Goal: Check status: Check status

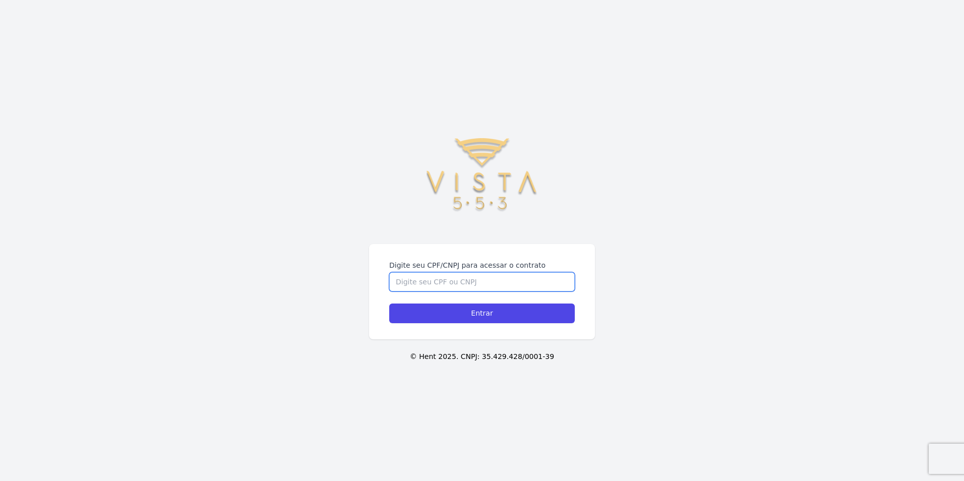
click at [540, 285] on input "Digite seu CPF/CNPJ para acessar o contrato" at bounding box center [482, 281] width 186 height 19
type input "36258837832"
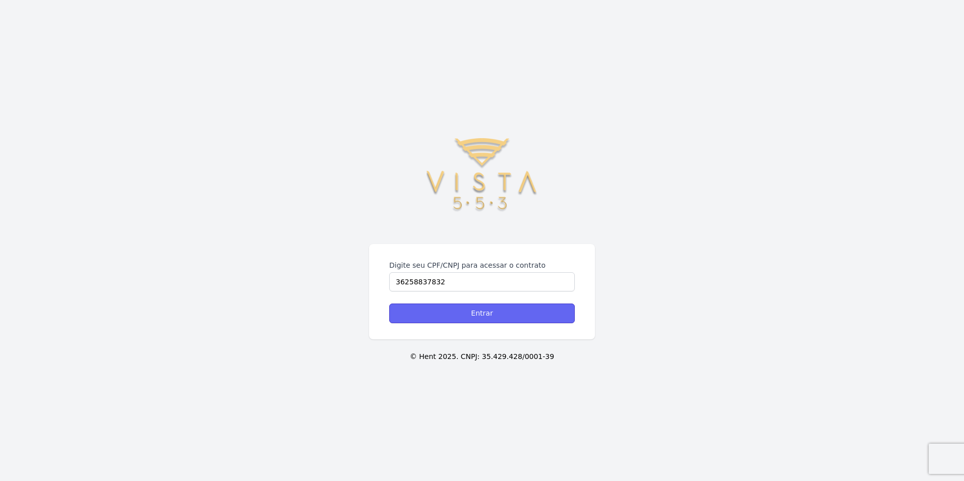
click at [543, 318] on input "Entrar" at bounding box center [482, 314] width 186 height 20
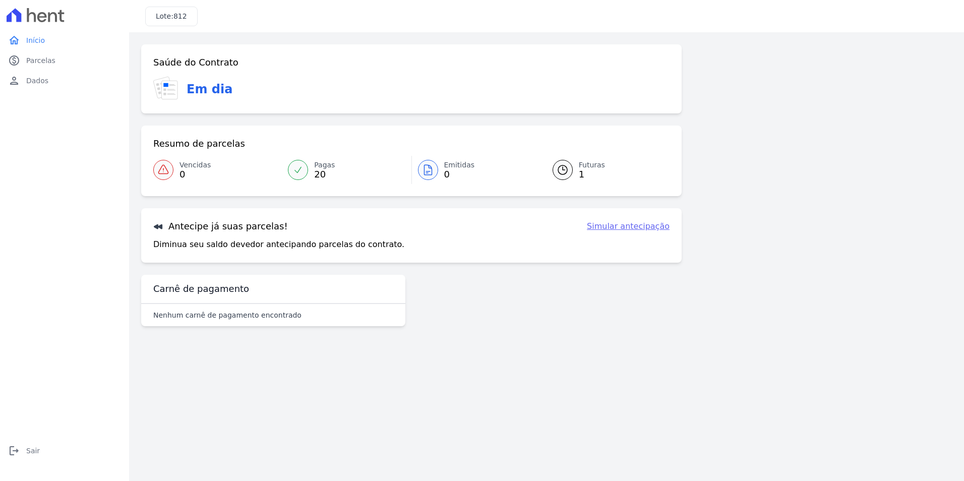
click at [571, 168] on div at bounding box center [563, 170] width 20 height 20
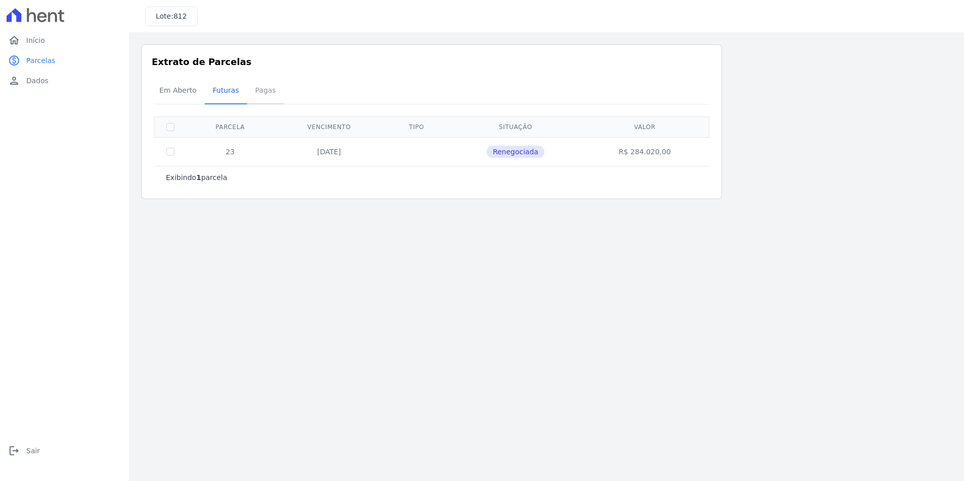
click at [262, 85] on span "Pagas" at bounding box center [265, 90] width 33 height 20
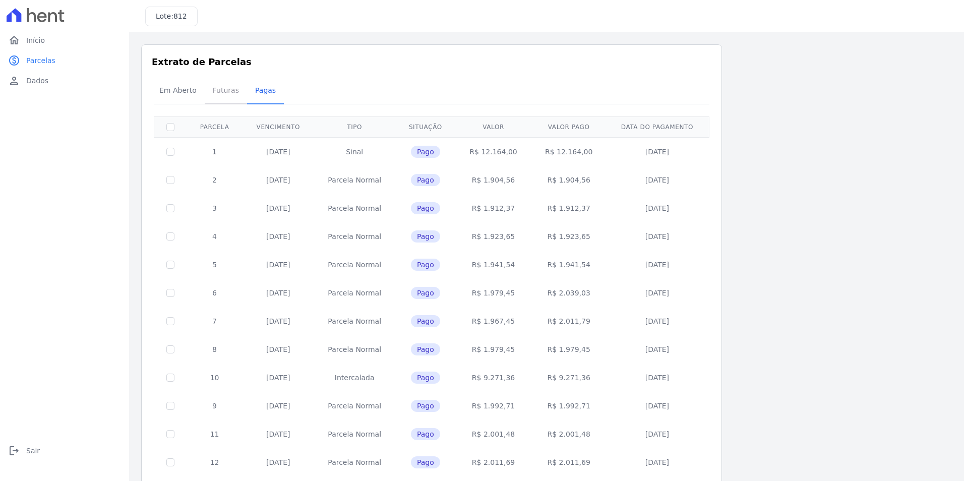
click at [221, 89] on span "Futuras" at bounding box center [226, 90] width 38 height 20
